Goal: Task Accomplishment & Management: Use online tool/utility

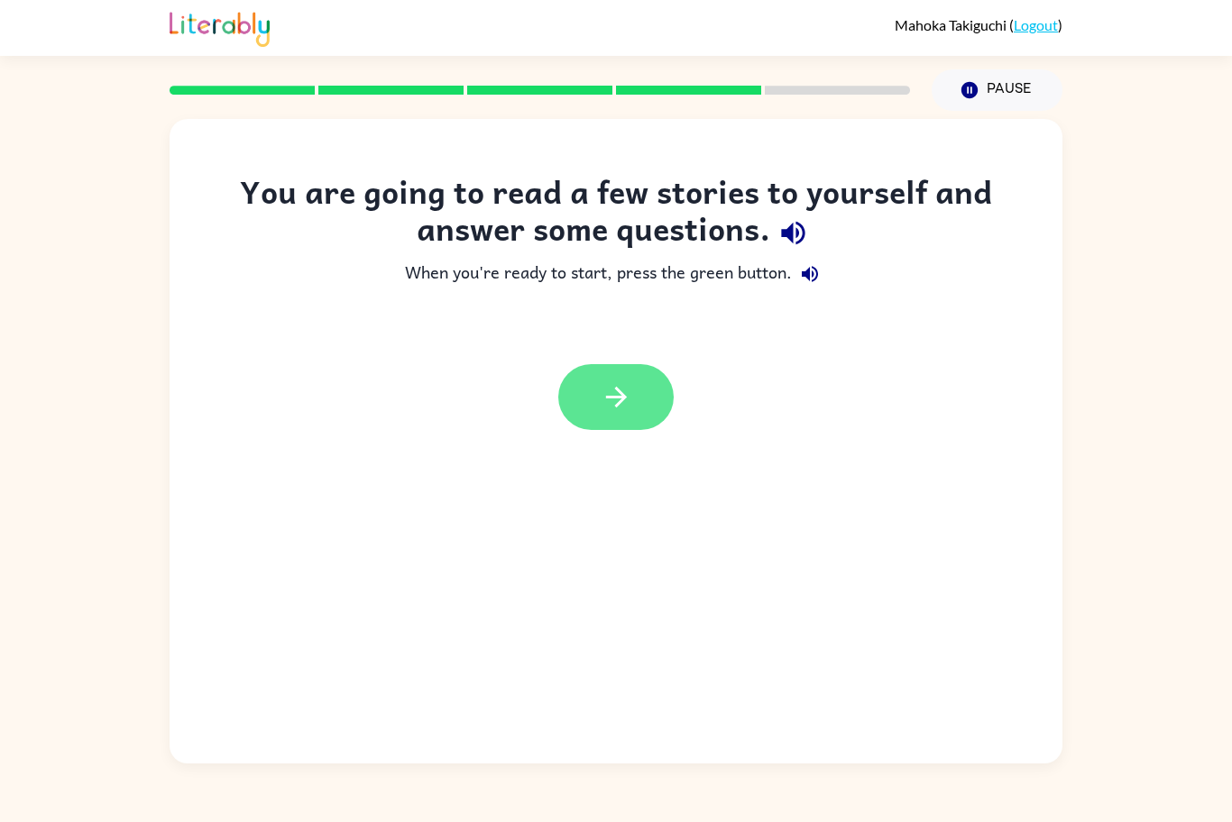
click at [600, 388] on icon "button" at bounding box center [616, 397] width 32 height 32
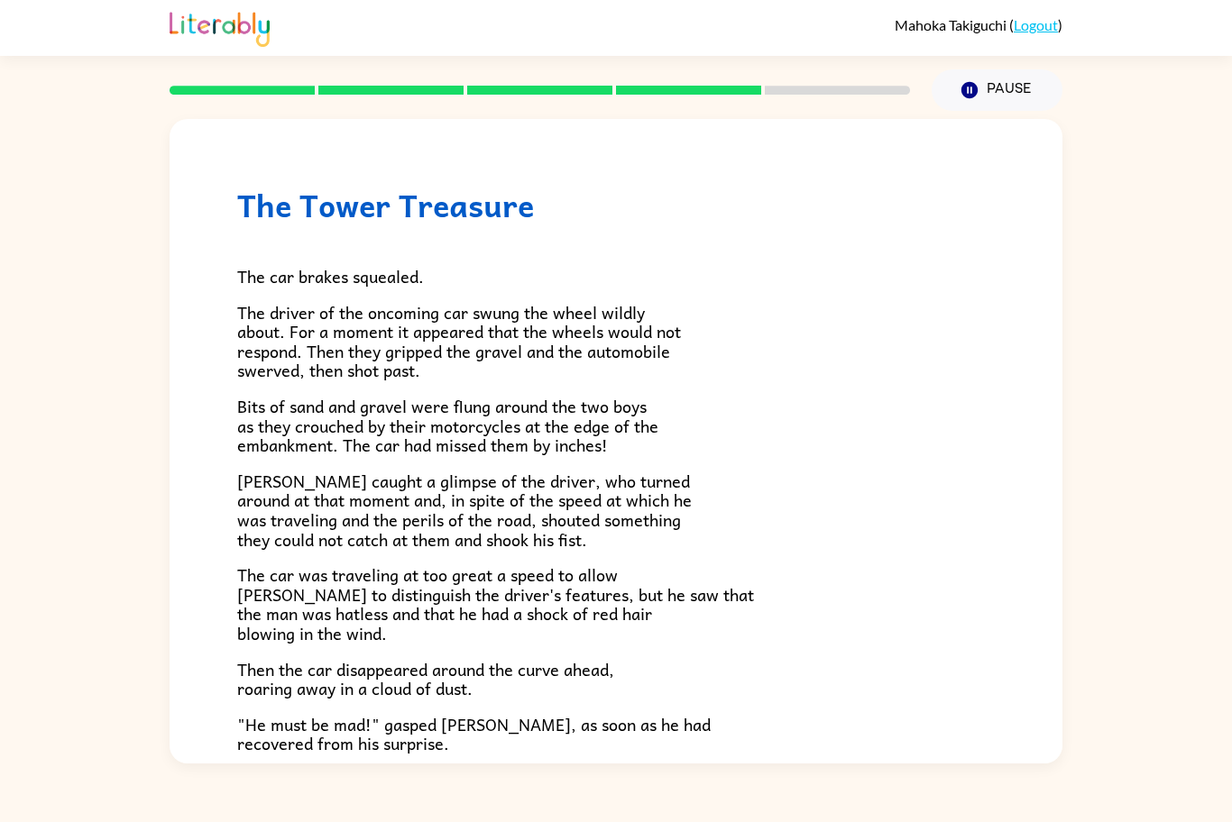
scroll to position [371, 0]
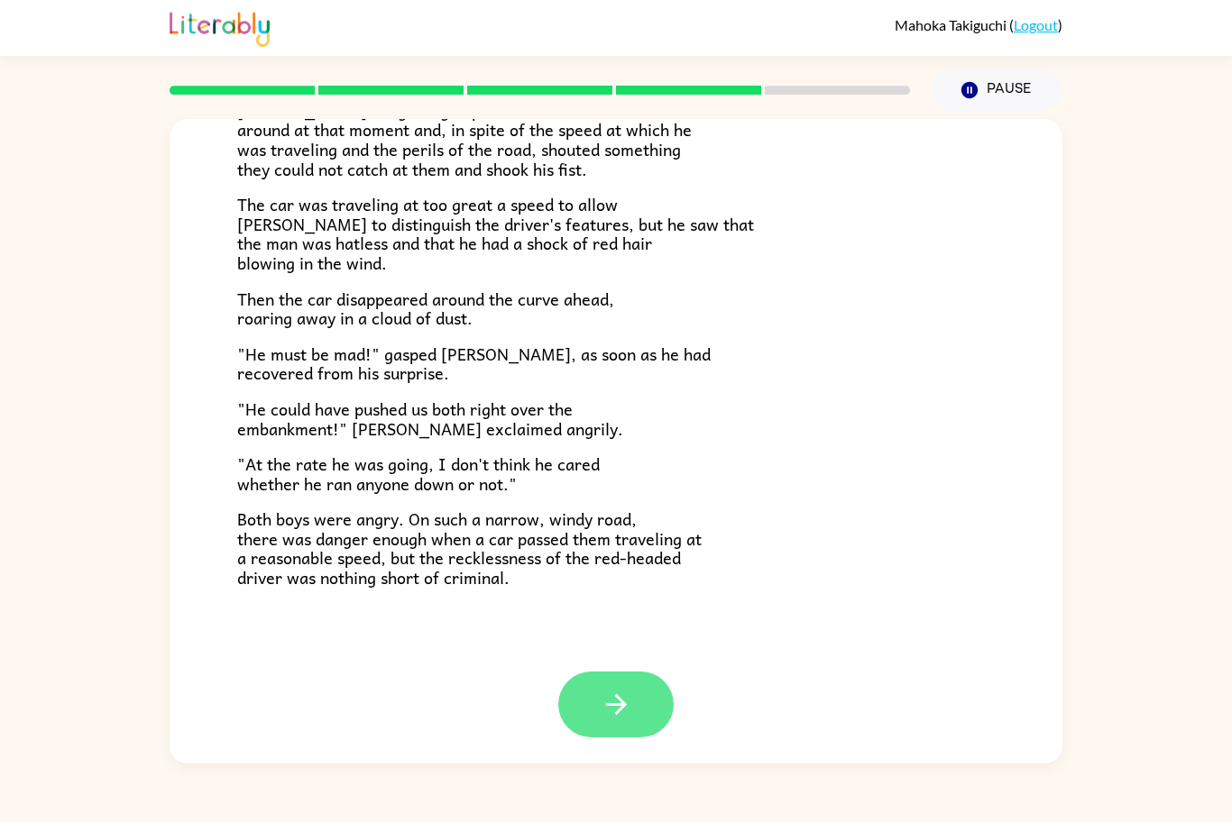
click at [649, 719] on button "button" at bounding box center [615, 705] width 115 height 66
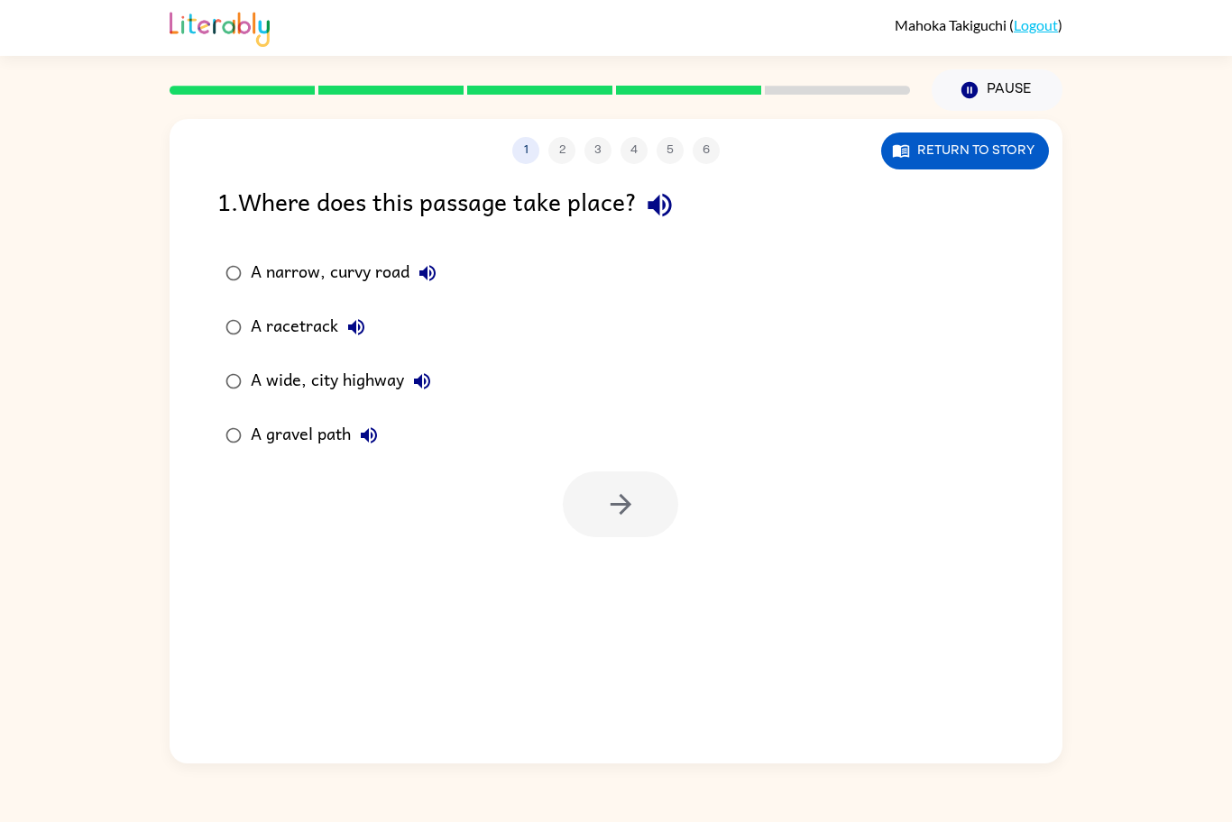
scroll to position [0, 0]
click at [286, 334] on div "A racetrack" at bounding box center [313, 327] width 124 height 36
click at [664, 511] on button "button" at bounding box center [620, 505] width 115 height 66
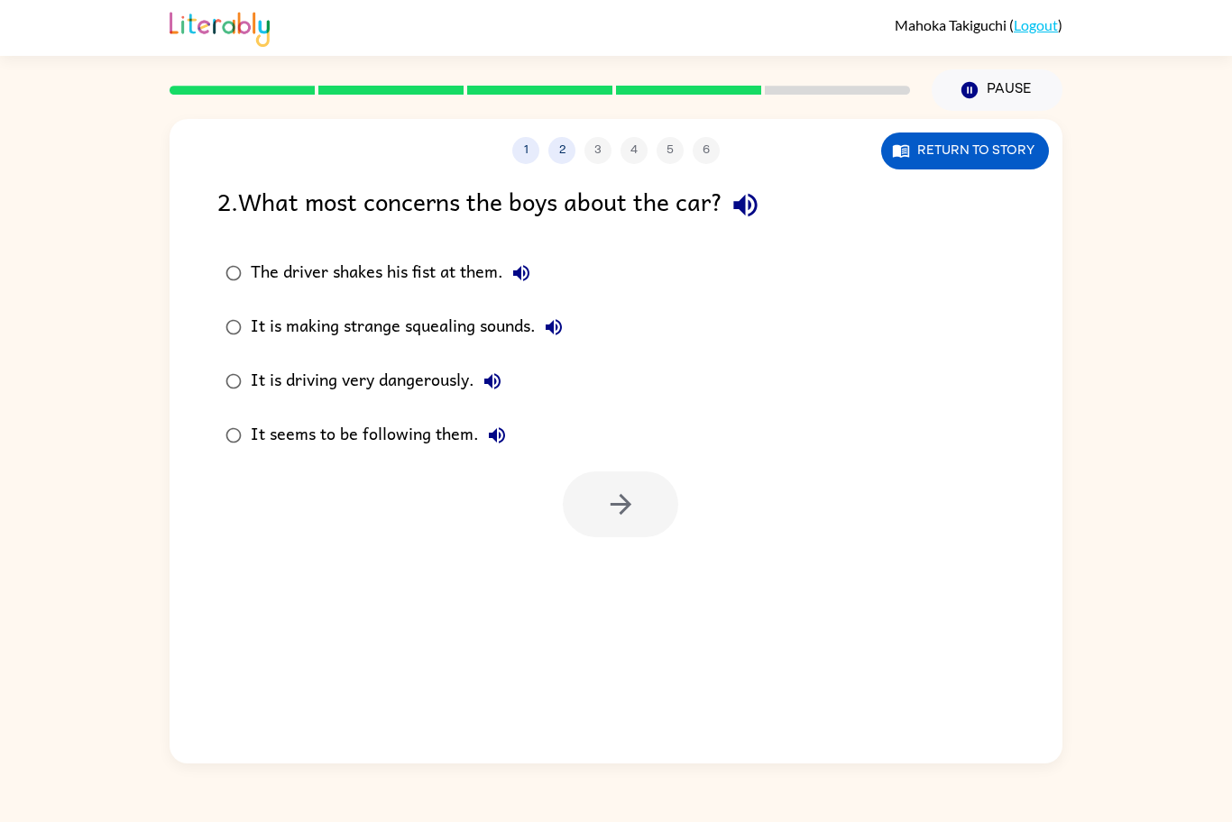
click at [396, 375] on div "It is driving very dangerously." at bounding box center [381, 381] width 260 height 36
click at [637, 491] on button "button" at bounding box center [620, 505] width 115 height 66
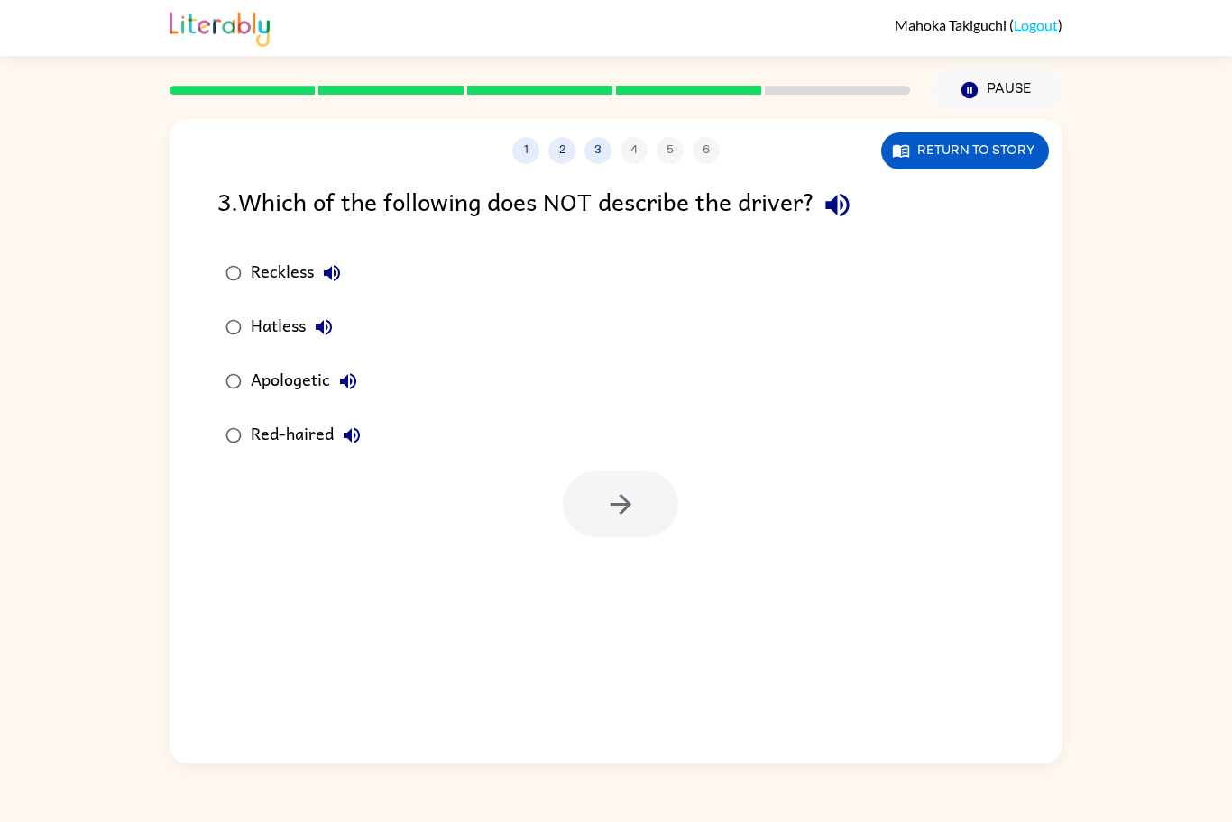
click at [273, 376] on div "Apologetic" at bounding box center [308, 381] width 115 height 36
click at [628, 518] on icon "button" at bounding box center [621, 505] width 32 height 32
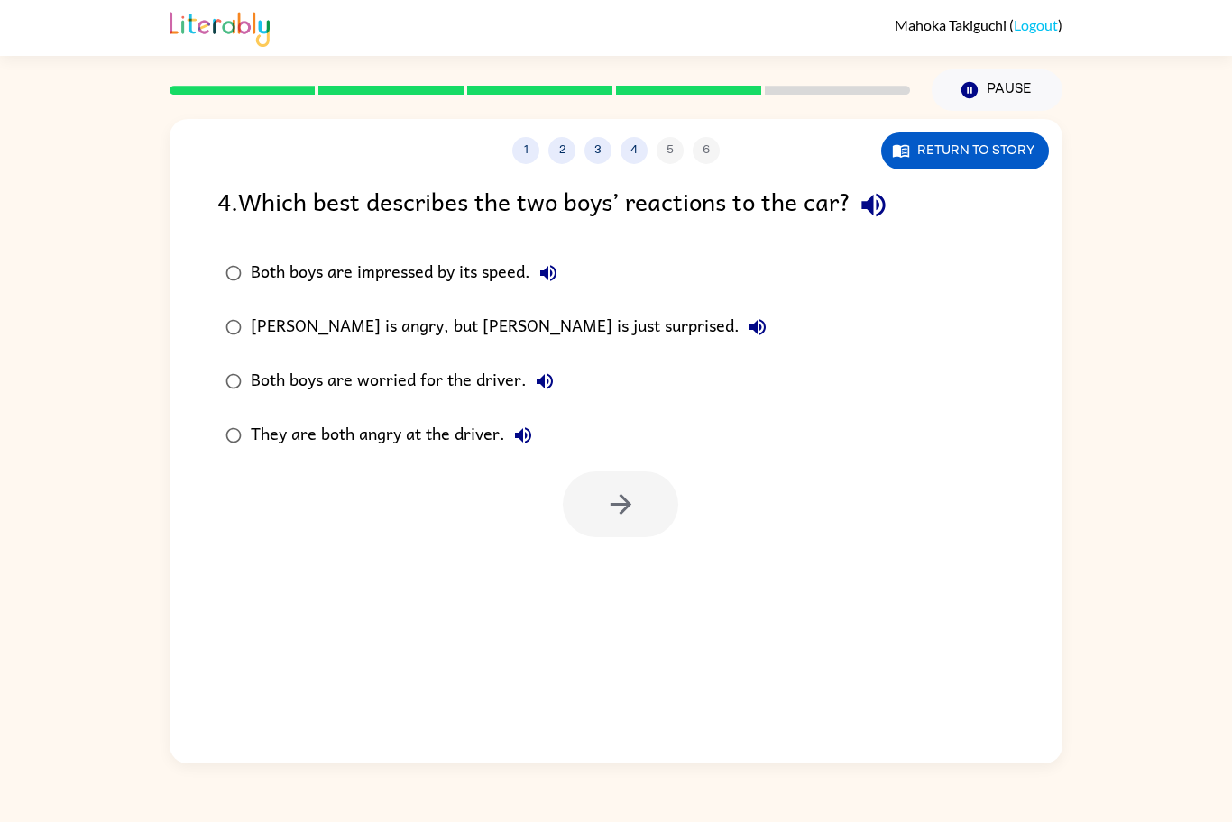
click at [426, 327] on div "[PERSON_NAME] is angry, but [PERSON_NAME] is just surprised." at bounding box center [513, 327] width 525 height 36
click at [621, 492] on icon "button" at bounding box center [621, 505] width 32 height 32
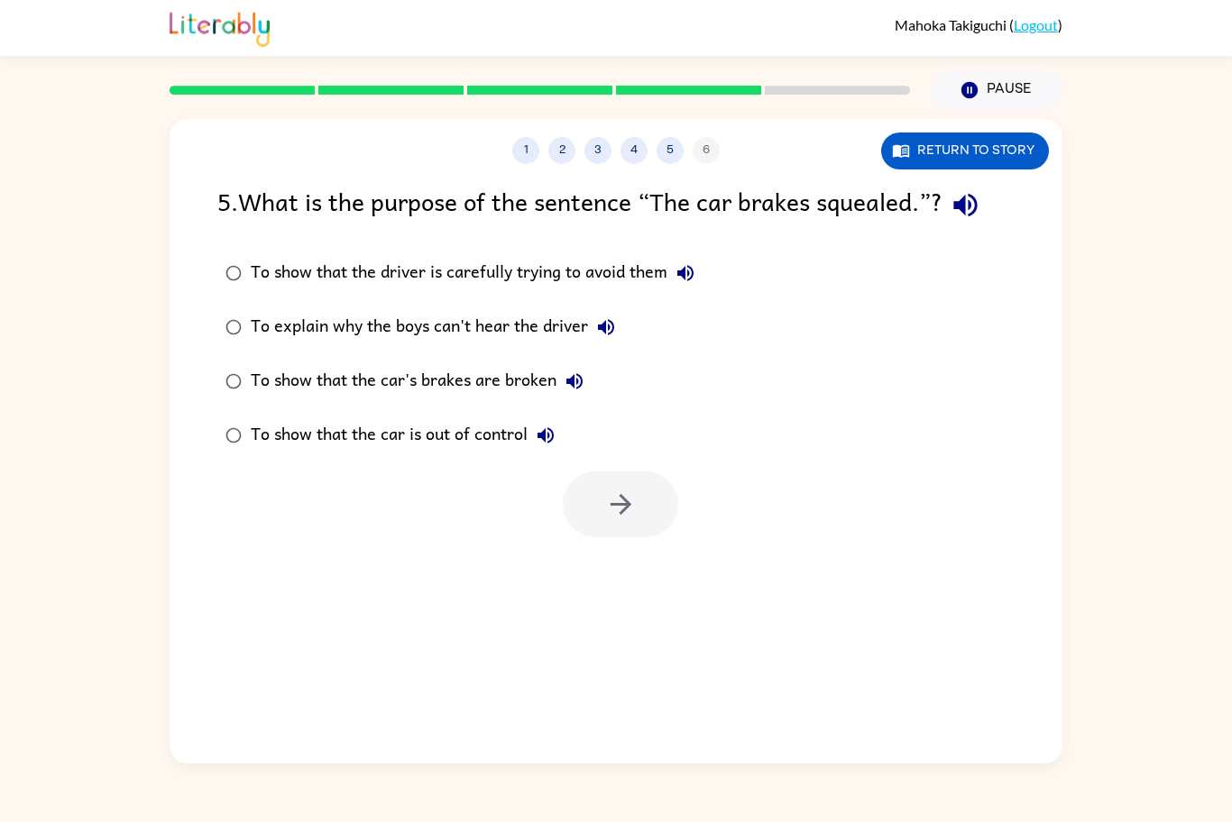
click at [449, 376] on div "To show that the car's brakes are broken" at bounding box center [422, 381] width 342 height 36
click at [637, 506] on button "button" at bounding box center [620, 505] width 115 height 66
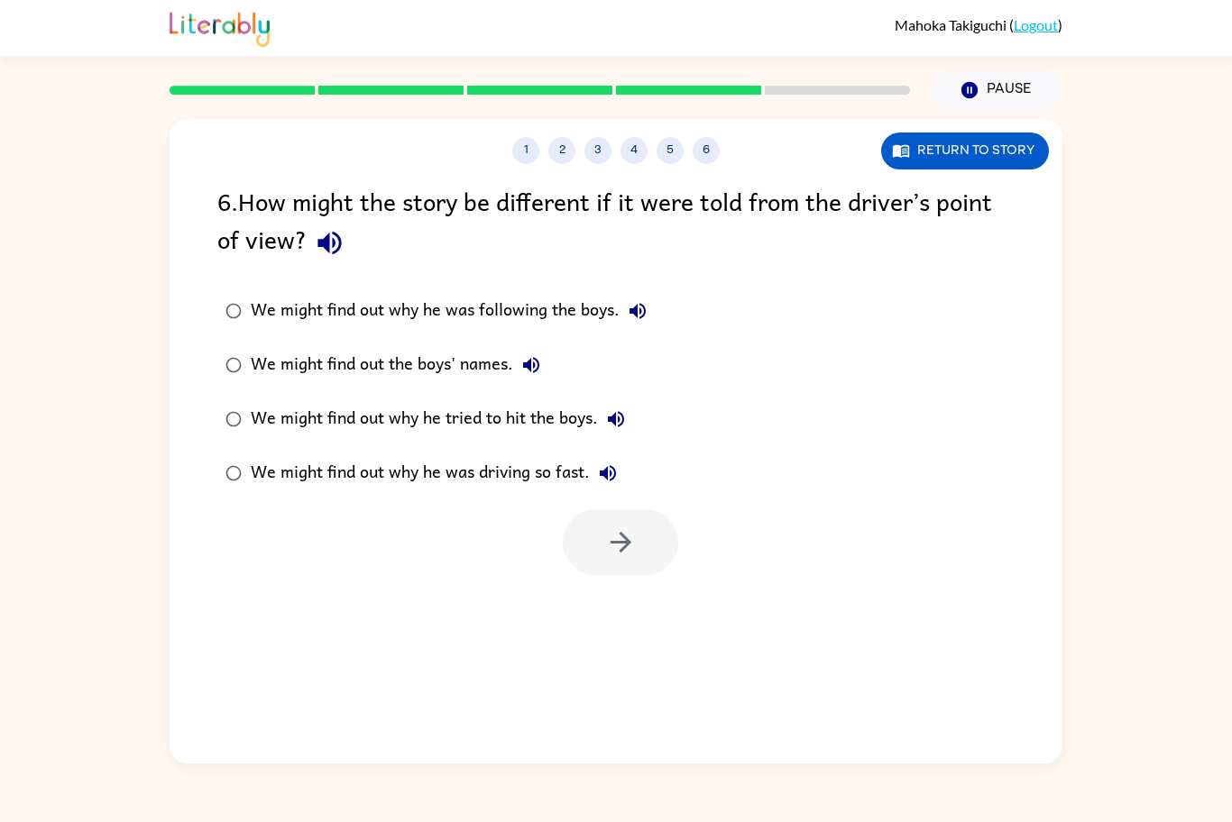
click at [386, 303] on div "We might find out why he was following the boys." at bounding box center [453, 311] width 405 height 36
click at [585, 544] on button "button" at bounding box center [620, 542] width 115 height 66
